Goal: Obtain resource: Download file/media

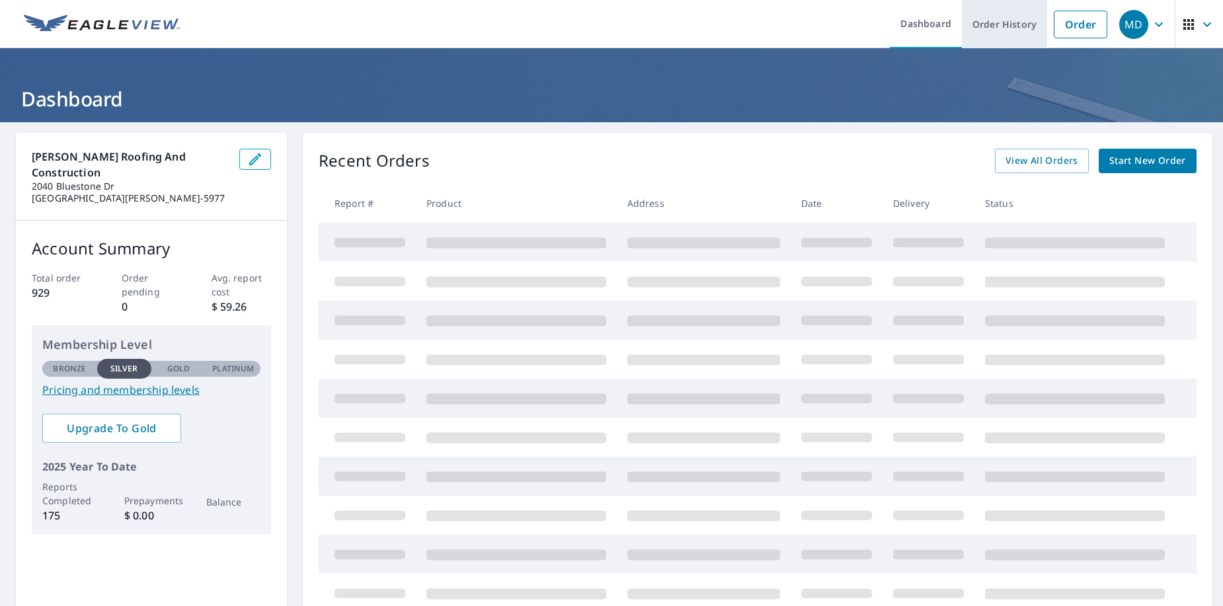
click at [998, 22] on link "Order History" at bounding box center [1004, 24] width 85 height 48
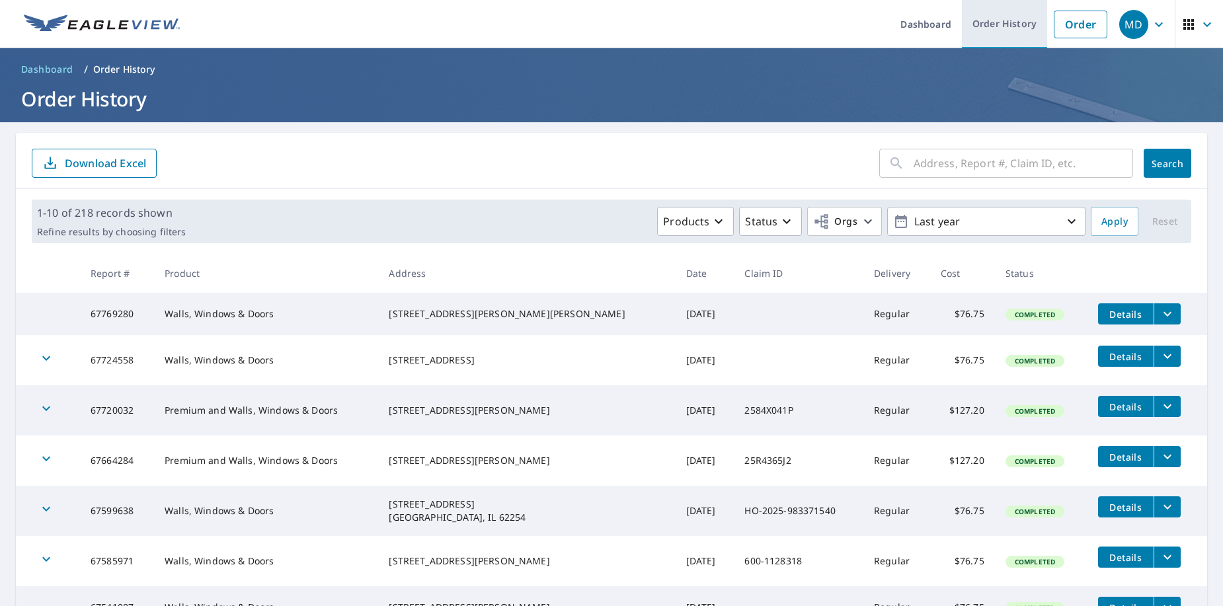
click at [999, 20] on link "Order History" at bounding box center [1004, 24] width 85 height 48
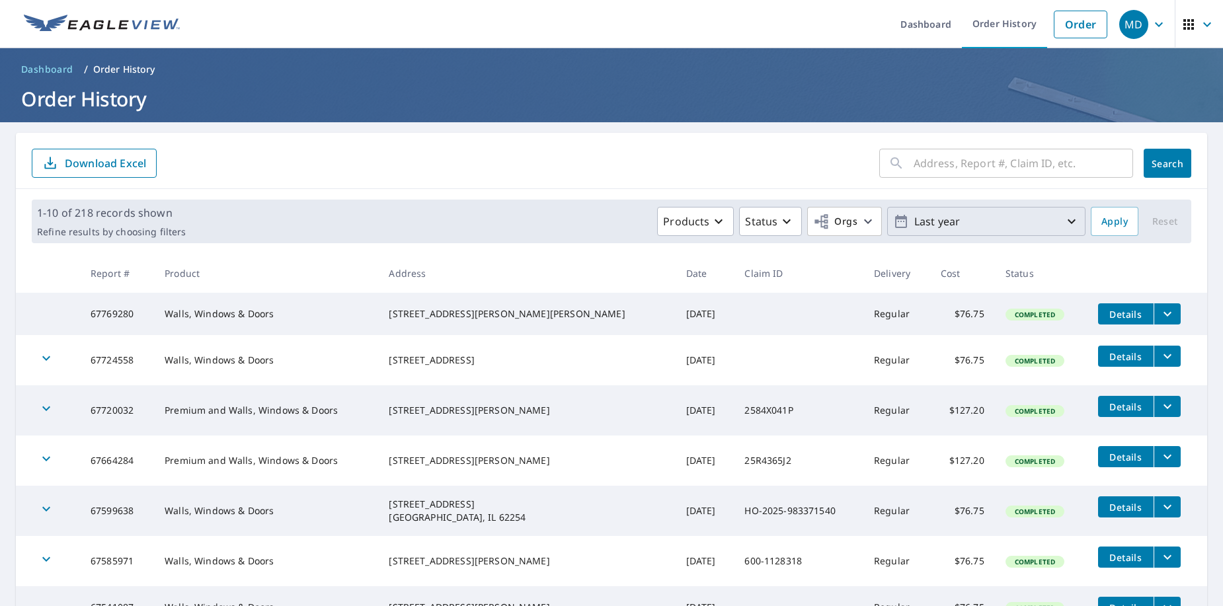
click at [1064, 218] on icon "button" at bounding box center [1072, 222] width 16 height 16
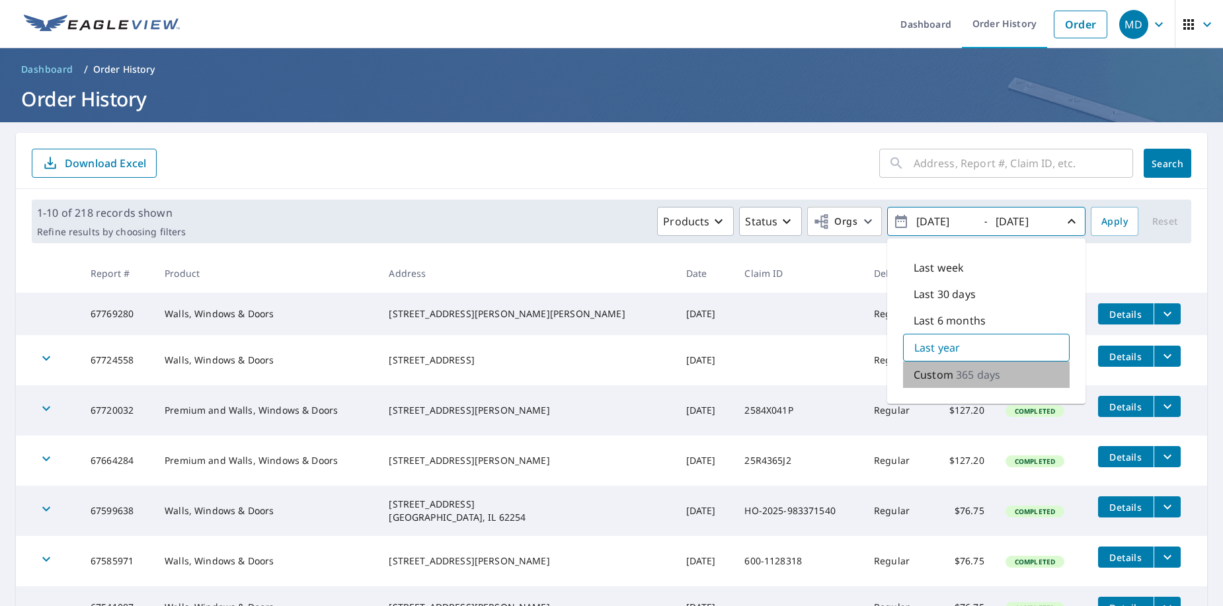
click at [938, 371] on p "Custom" at bounding box center [934, 375] width 40 height 16
click at [895, 220] on icon "button" at bounding box center [901, 222] width 16 height 16
click at [893, 220] on icon "button" at bounding box center [901, 222] width 16 height 16
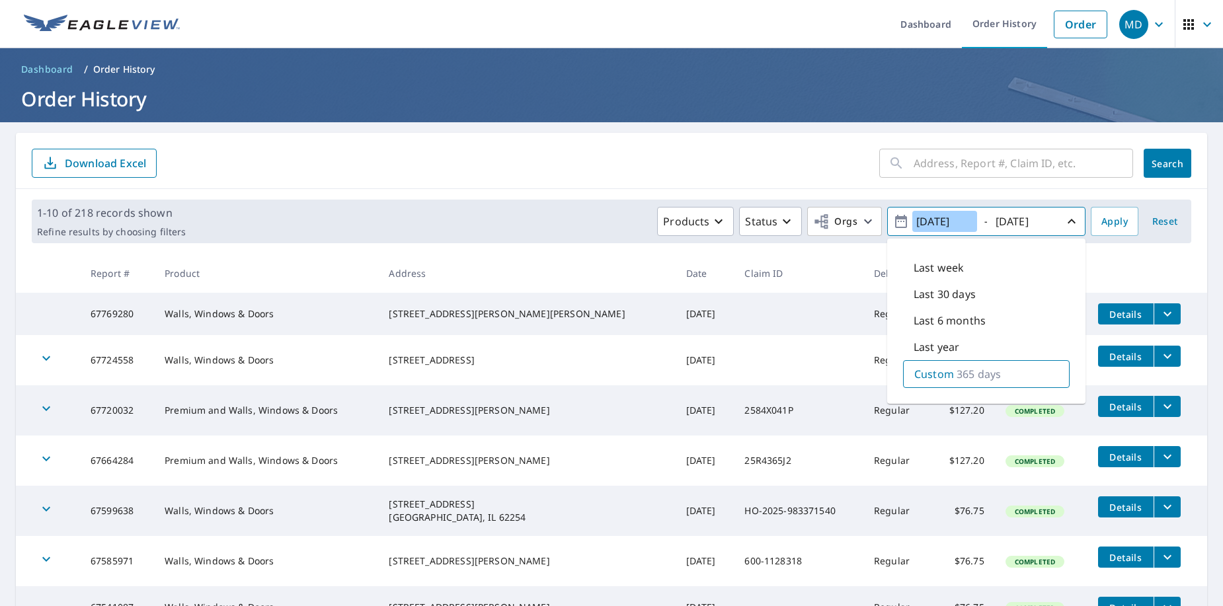
click at [965, 218] on input "[DATE]" at bounding box center [944, 221] width 65 height 21
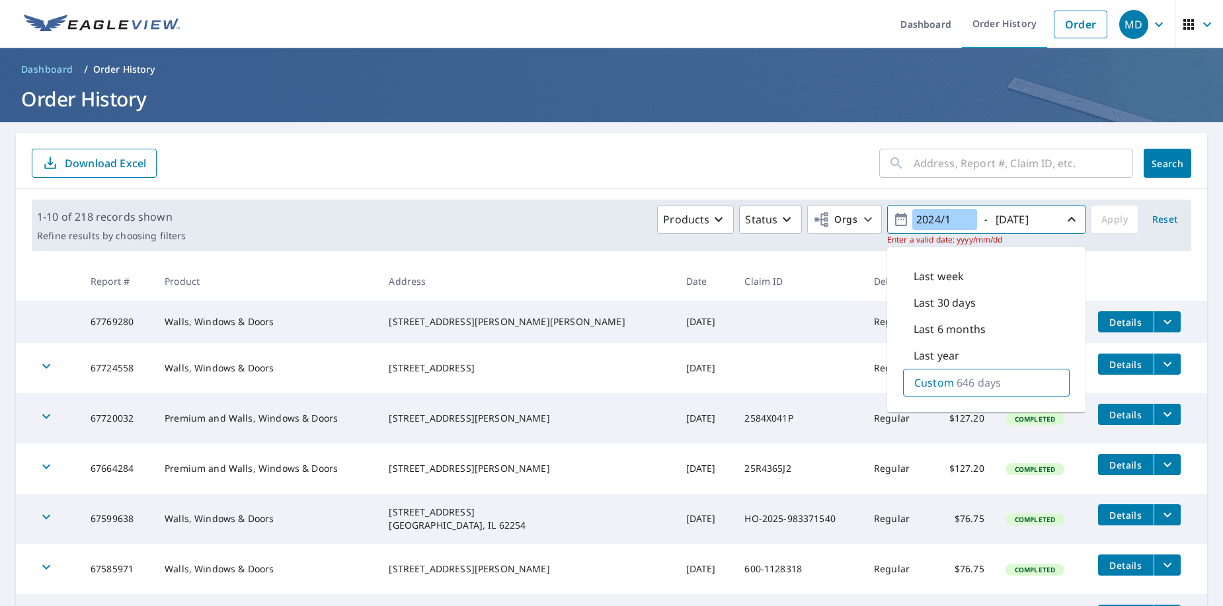
click at [941, 217] on input "2024/1" at bounding box center [944, 219] width 65 height 21
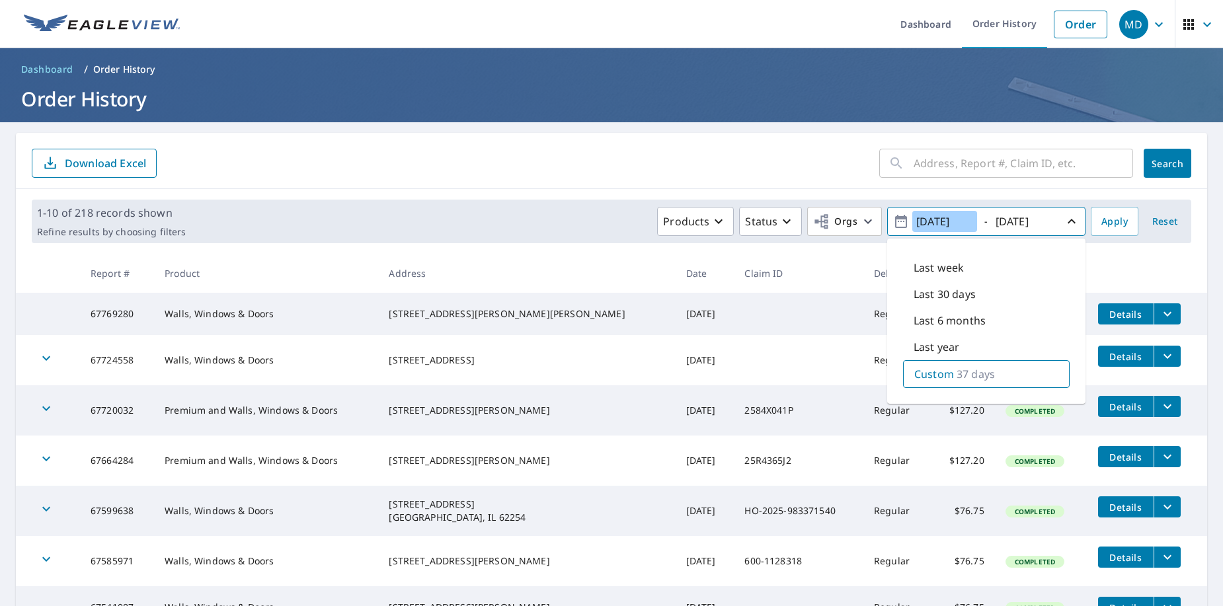
type input "[DATE]"
click at [1026, 221] on input "[DATE]" at bounding box center [1024, 221] width 65 height 21
click at [1042, 218] on input "[DATE]" at bounding box center [1024, 221] width 65 height 21
type input "[DATE]"
click at [1104, 223] on span "Apply" at bounding box center [1115, 222] width 26 height 17
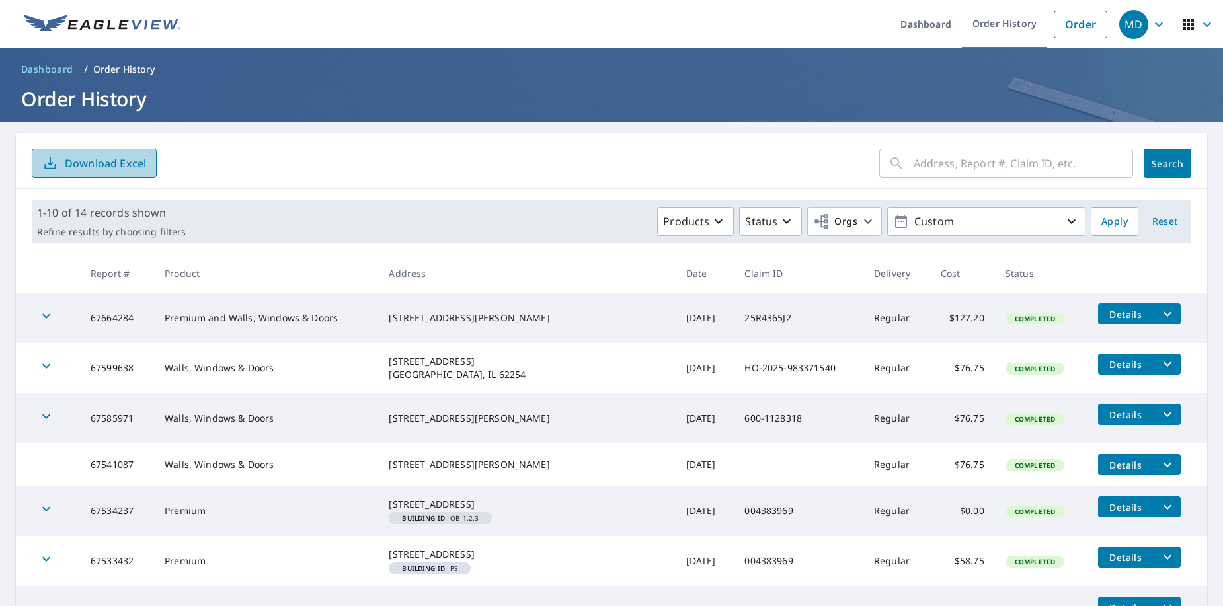
click at [102, 157] on p "Download Excel" at bounding box center [105, 163] width 81 height 15
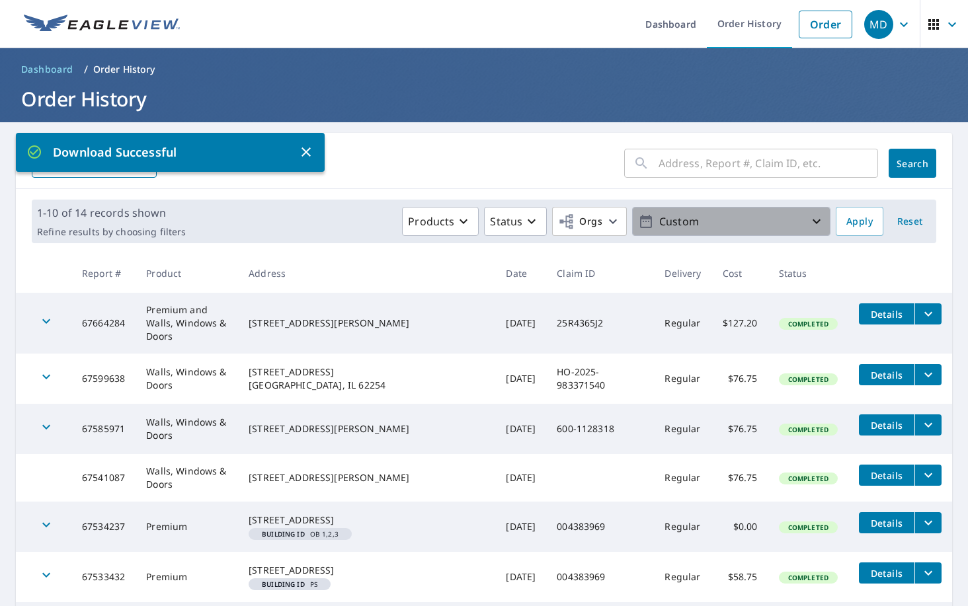
click at [809, 220] on icon "button" at bounding box center [817, 222] width 16 height 16
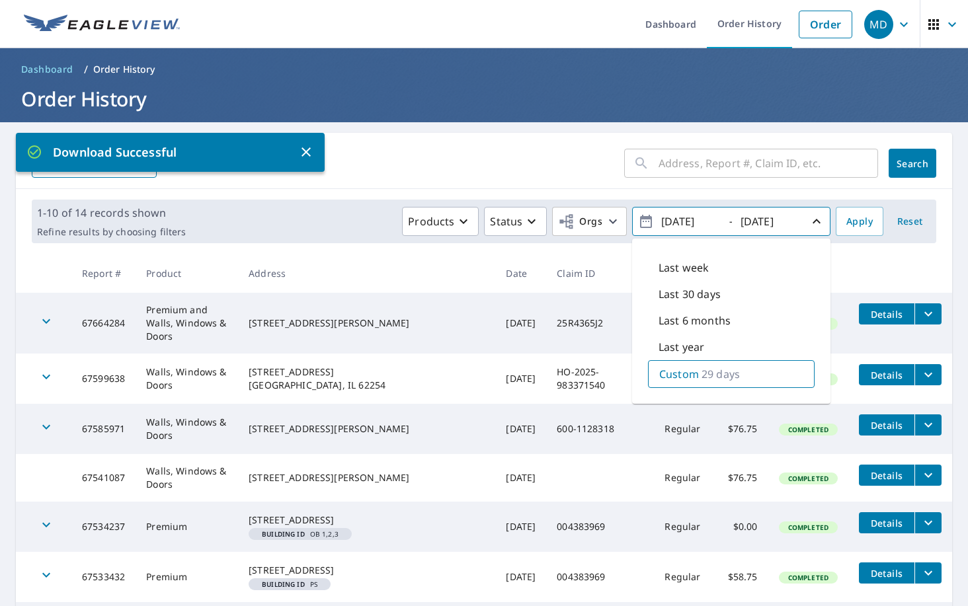
click at [692, 221] on input "[DATE]" at bounding box center [689, 221] width 65 height 21
click at [707, 220] on input "[DATE]" at bounding box center [689, 221] width 65 height 21
type input "[DATE]"
click at [769, 218] on input "[DATE]" at bounding box center [769, 221] width 65 height 21
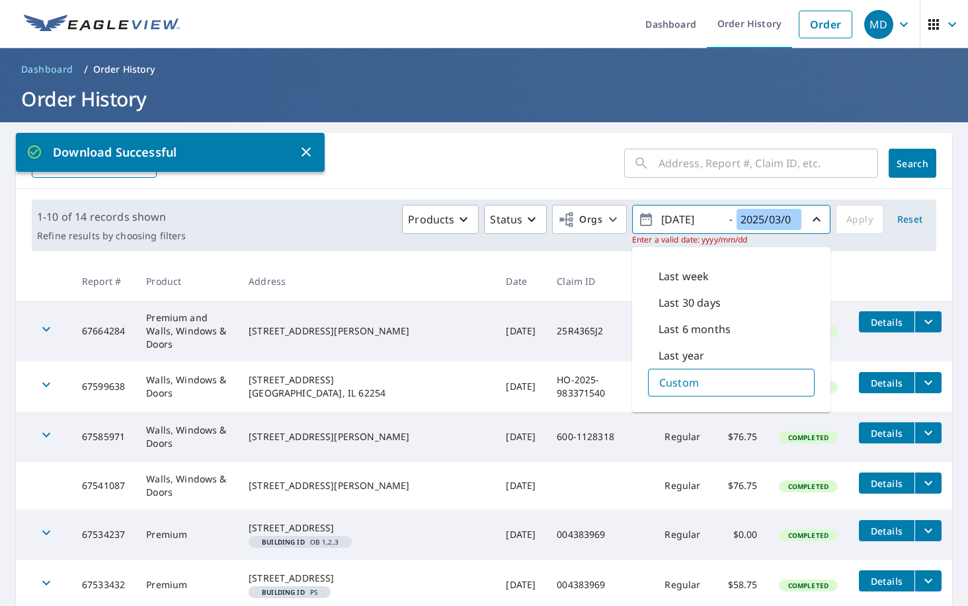
click at [772, 218] on input "2025/03/0" at bounding box center [769, 219] width 65 height 21
click at [781, 219] on input "2025/08/0" at bounding box center [769, 219] width 65 height 21
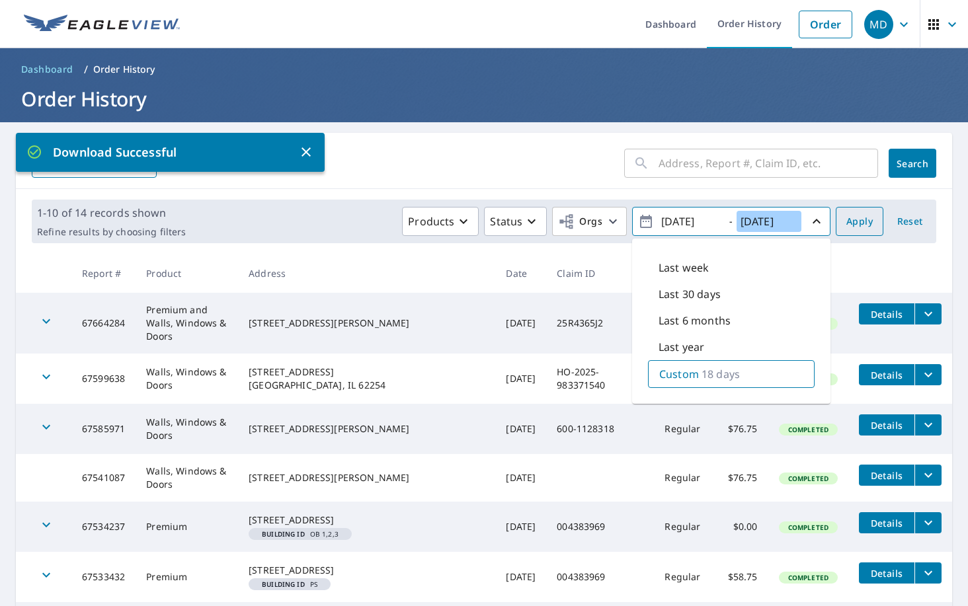
type input "[DATE]"
click at [852, 220] on span "Apply" at bounding box center [859, 222] width 26 height 17
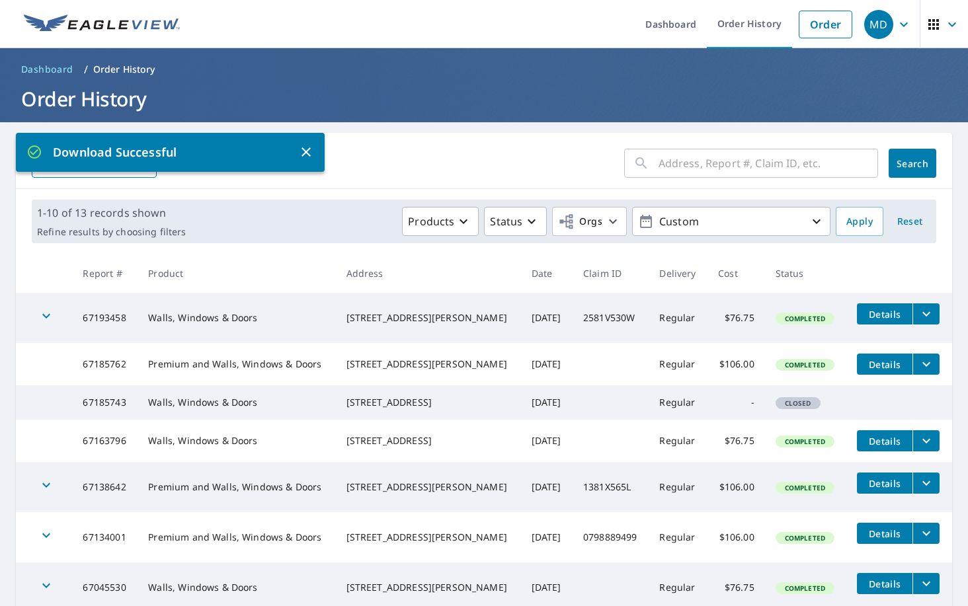
click at [305, 146] on icon "button" at bounding box center [306, 152] width 16 height 16
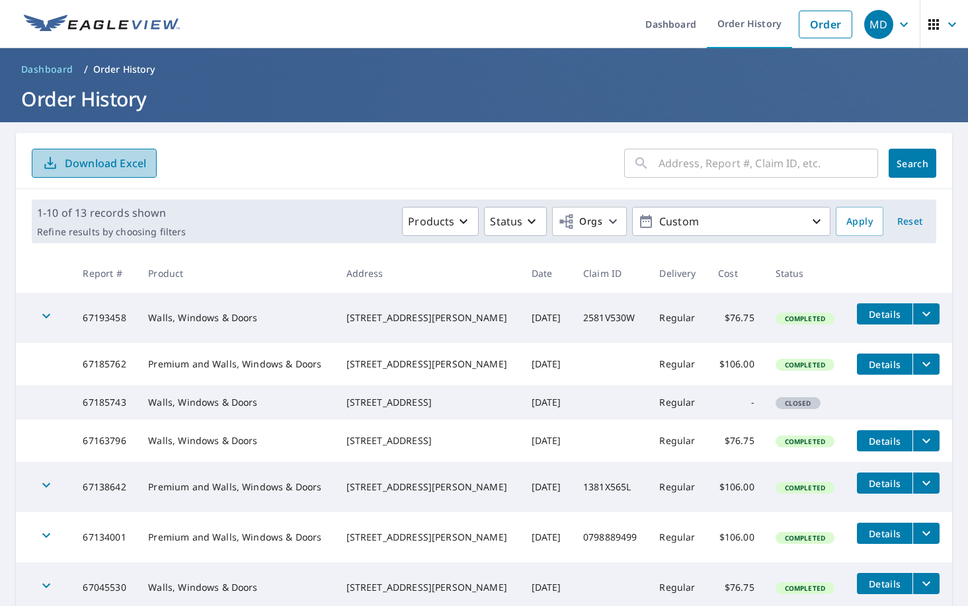
click at [106, 159] on p "Download Excel" at bounding box center [105, 163] width 81 height 15
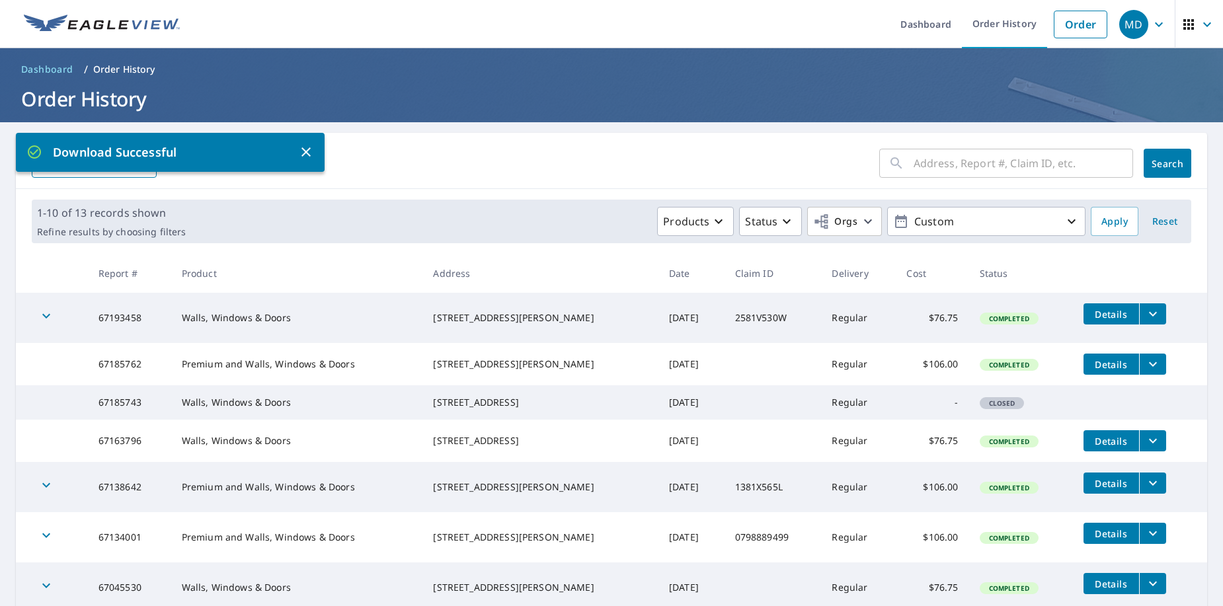
click at [307, 150] on icon "button" at bounding box center [306, 152] width 16 height 16
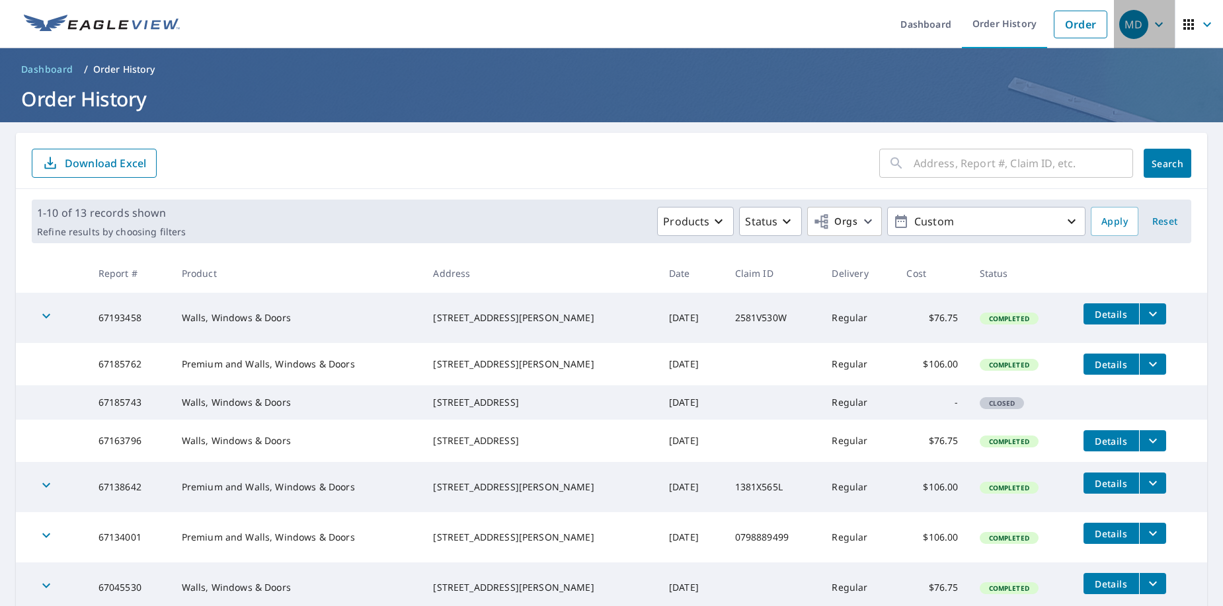
click at [1155, 24] on icon "button" at bounding box center [1159, 24] width 8 height 5
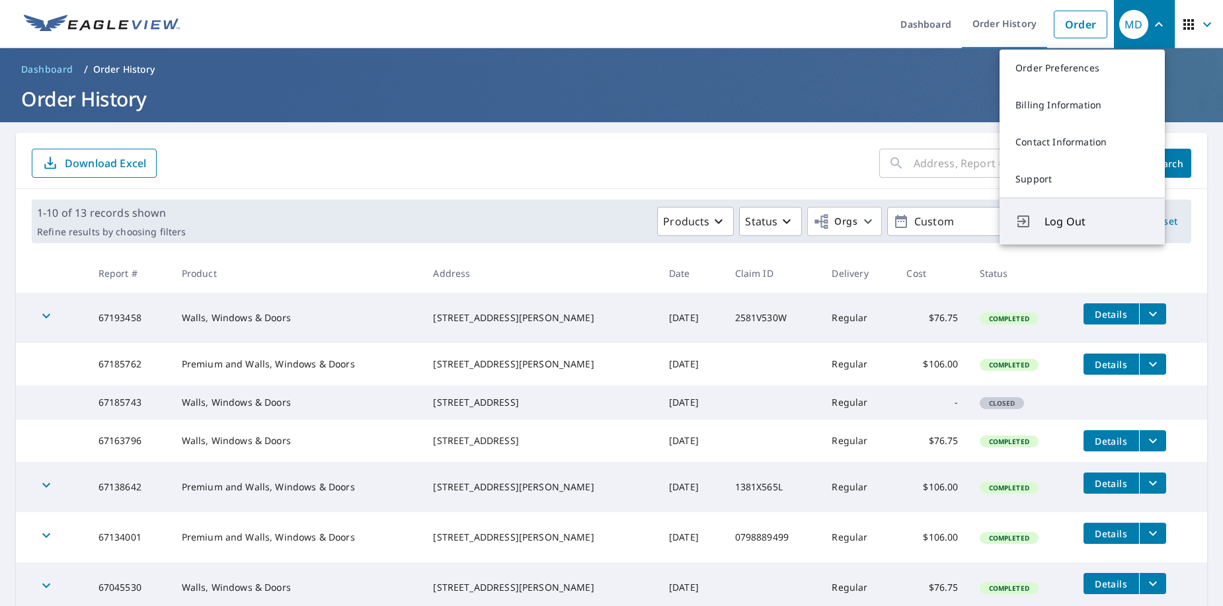
click at [1055, 218] on span "Log Out" at bounding box center [1097, 222] width 104 height 16
